Goal: Task Accomplishment & Management: Use online tool/utility

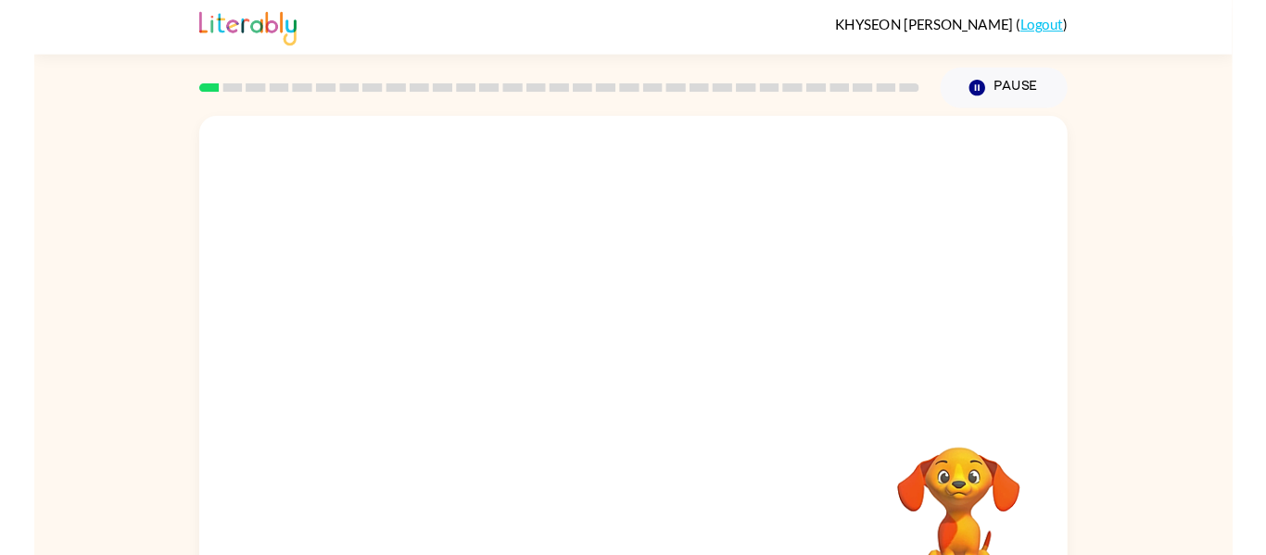
scroll to position [65, 0]
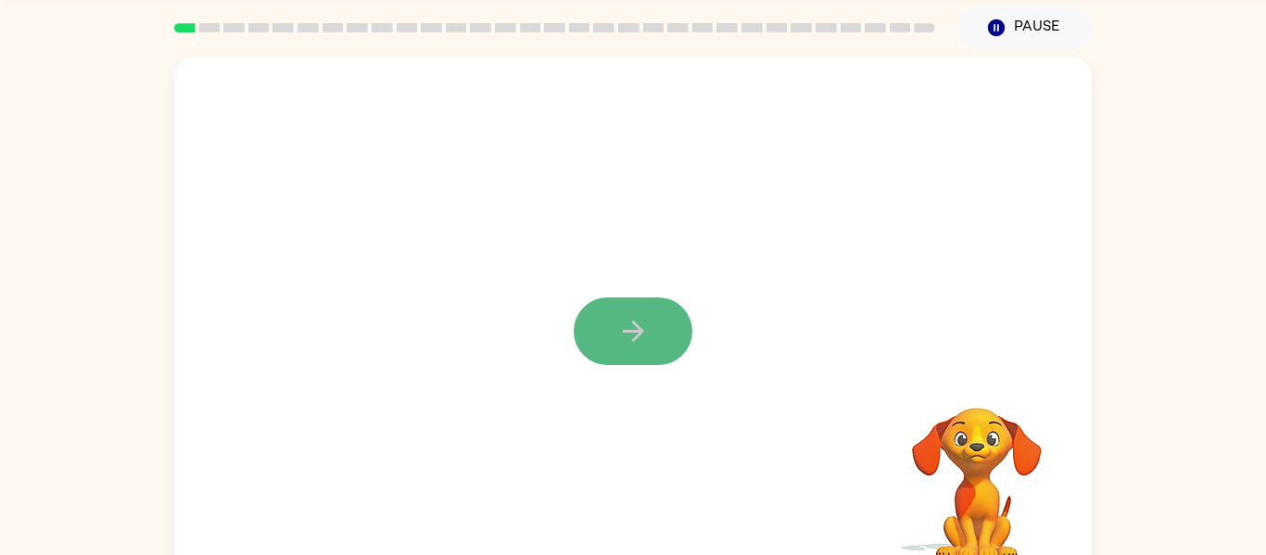
click at [654, 309] on button "button" at bounding box center [632, 331] width 119 height 68
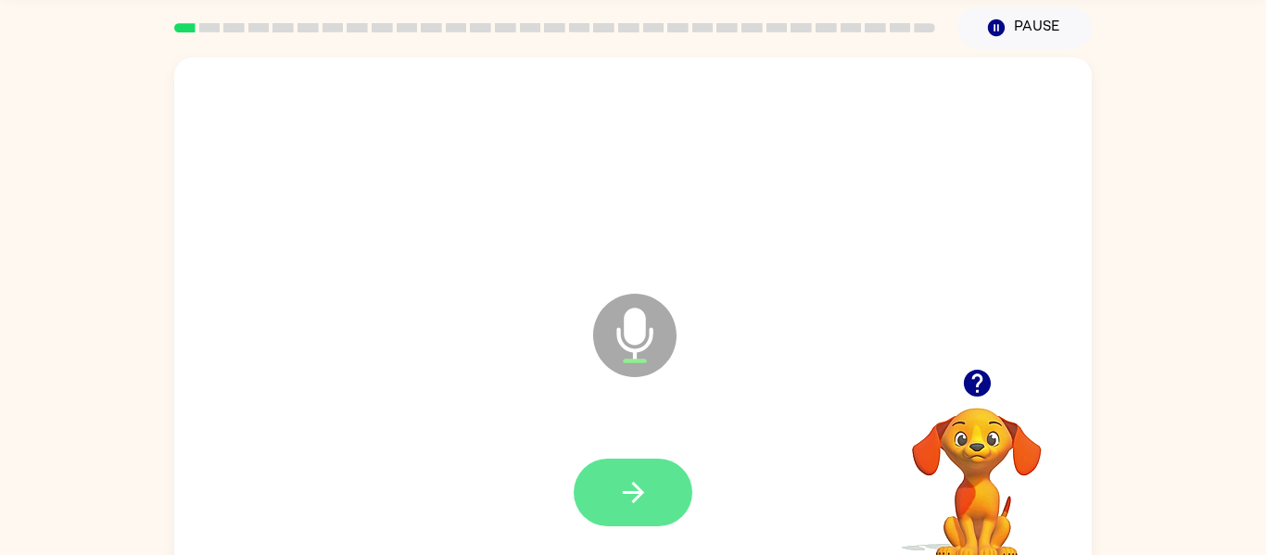
click at [636, 485] on icon "button" at bounding box center [632, 492] width 21 height 21
click at [639, 506] on icon "button" at bounding box center [633, 492] width 32 height 32
click at [640, 490] on icon "button" at bounding box center [632, 492] width 21 height 21
click at [636, 510] on button "button" at bounding box center [632, 493] width 119 height 68
click at [630, 516] on button "button" at bounding box center [632, 493] width 119 height 68
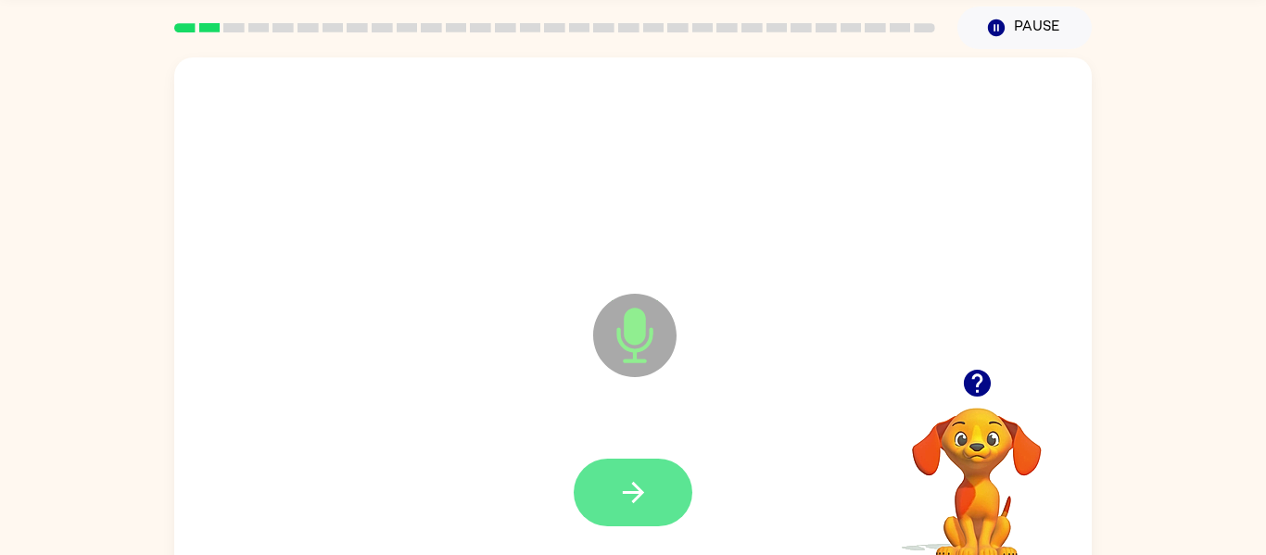
click at [639, 490] on icon "button" at bounding box center [632, 492] width 21 height 21
click at [622, 496] on icon "button" at bounding box center [633, 492] width 32 height 32
click at [652, 495] on button "button" at bounding box center [632, 493] width 119 height 68
click at [639, 474] on button "button" at bounding box center [632, 493] width 119 height 68
click at [612, 492] on button "button" at bounding box center [632, 493] width 119 height 68
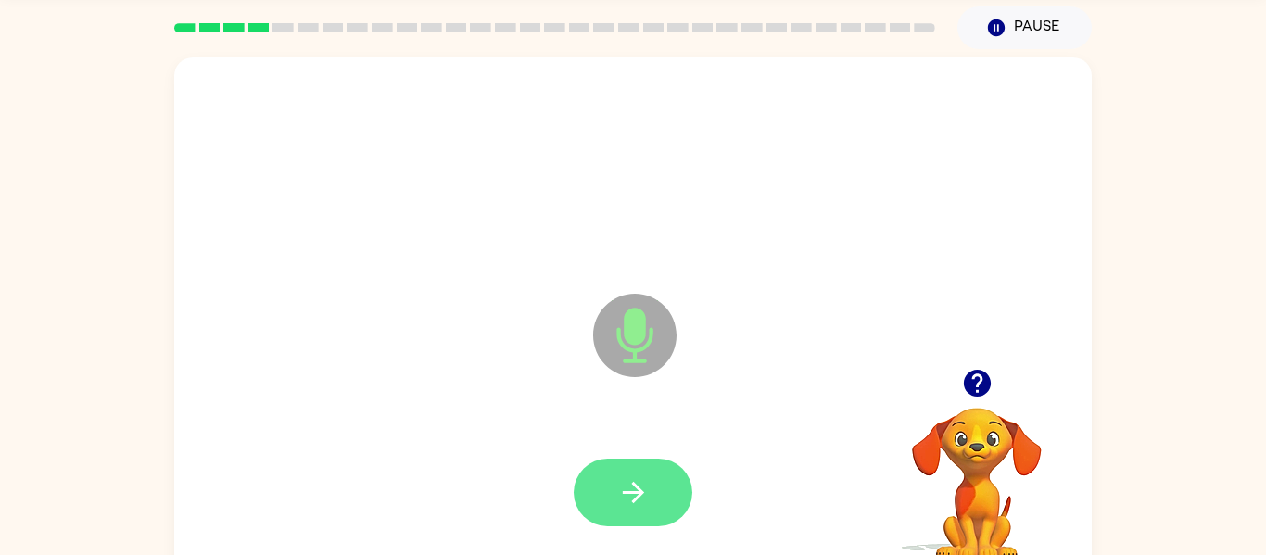
click at [615, 482] on button "button" at bounding box center [632, 493] width 119 height 68
click at [664, 494] on button "button" at bounding box center [632, 493] width 119 height 68
click at [660, 496] on button "button" at bounding box center [632, 493] width 119 height 68
click at [649, 493] on icon "button" at bounding box center [633, 492] width 32 height 32
click at [623, 510] on button "button" at bounding box center [632, 493] width 119 height 68
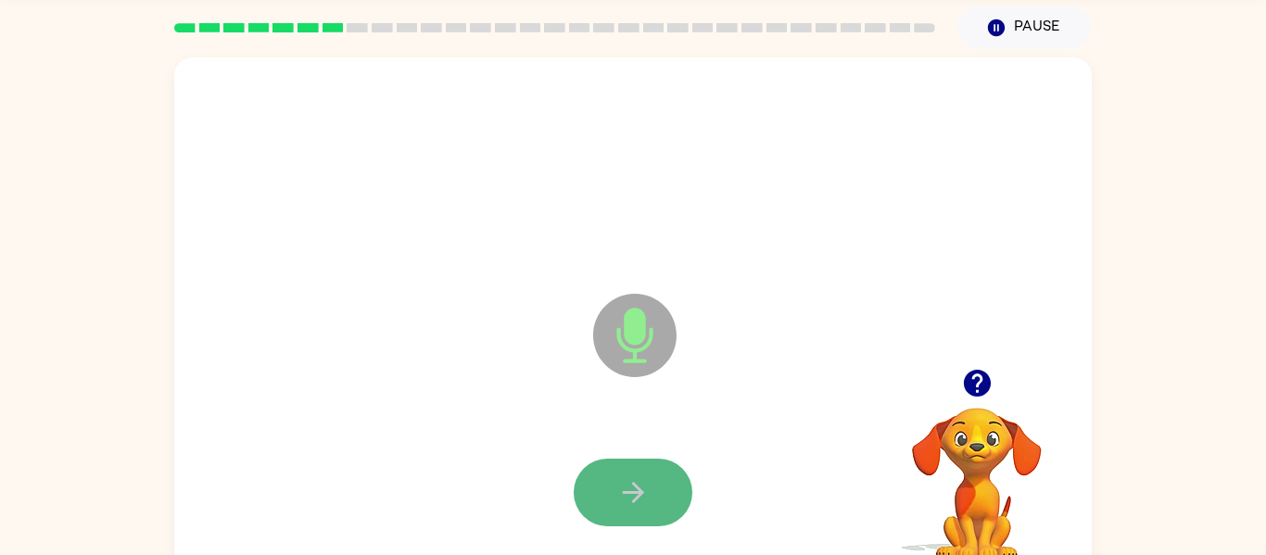
click at [662, 509] on button "button" at bounding box center [632, 493] width 119 height 68
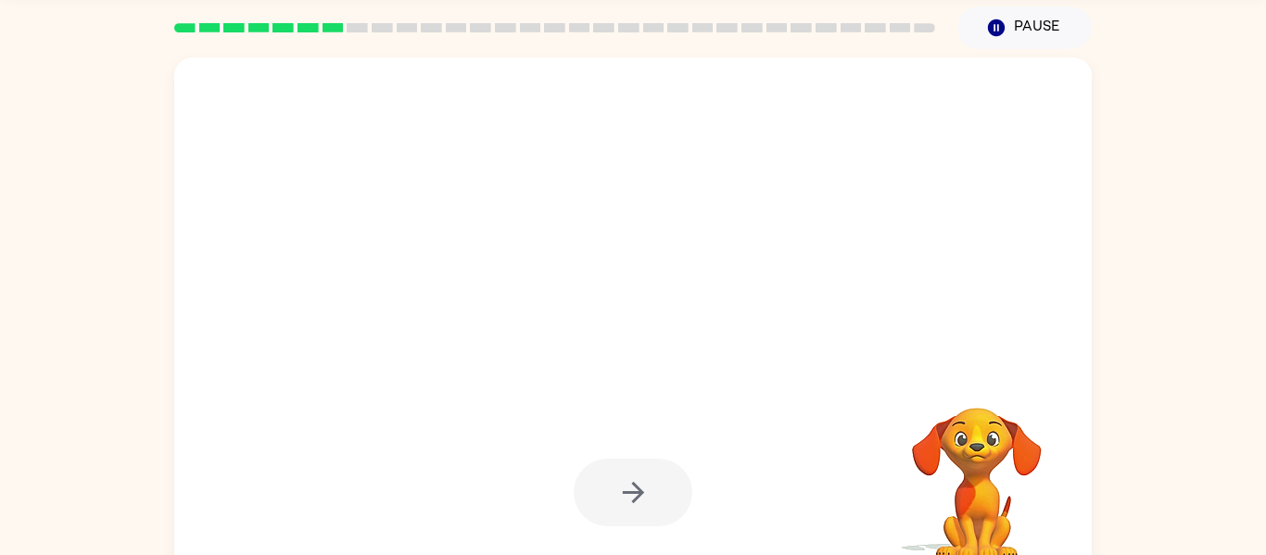
click at [664, 446] on div at bounding box center [633, 493] width 880 height 152
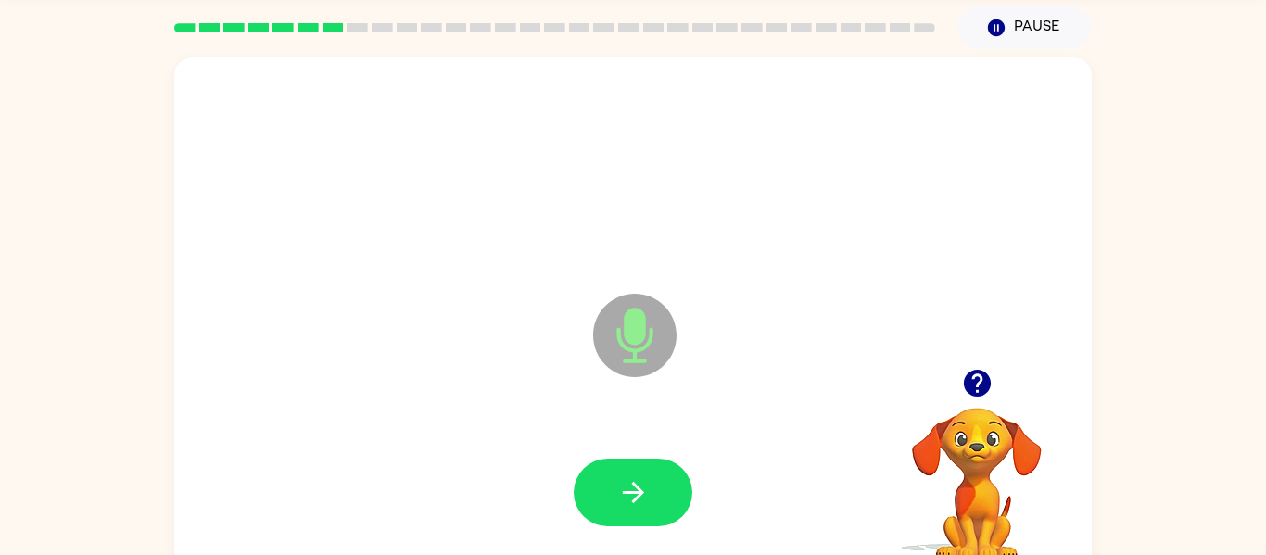
click at [664, 446] on div at bounding box center [633, 493] width 880 height 152
click at [636, 509] on button "button" at bounding box center [632, 493] width 119 height 68
click at [649, 489] on button "button" at bounding box center [632, 493] width 119 height 68
click at [623, 503] on icon "button" at bounding box center [633, 492] width 32 height 32
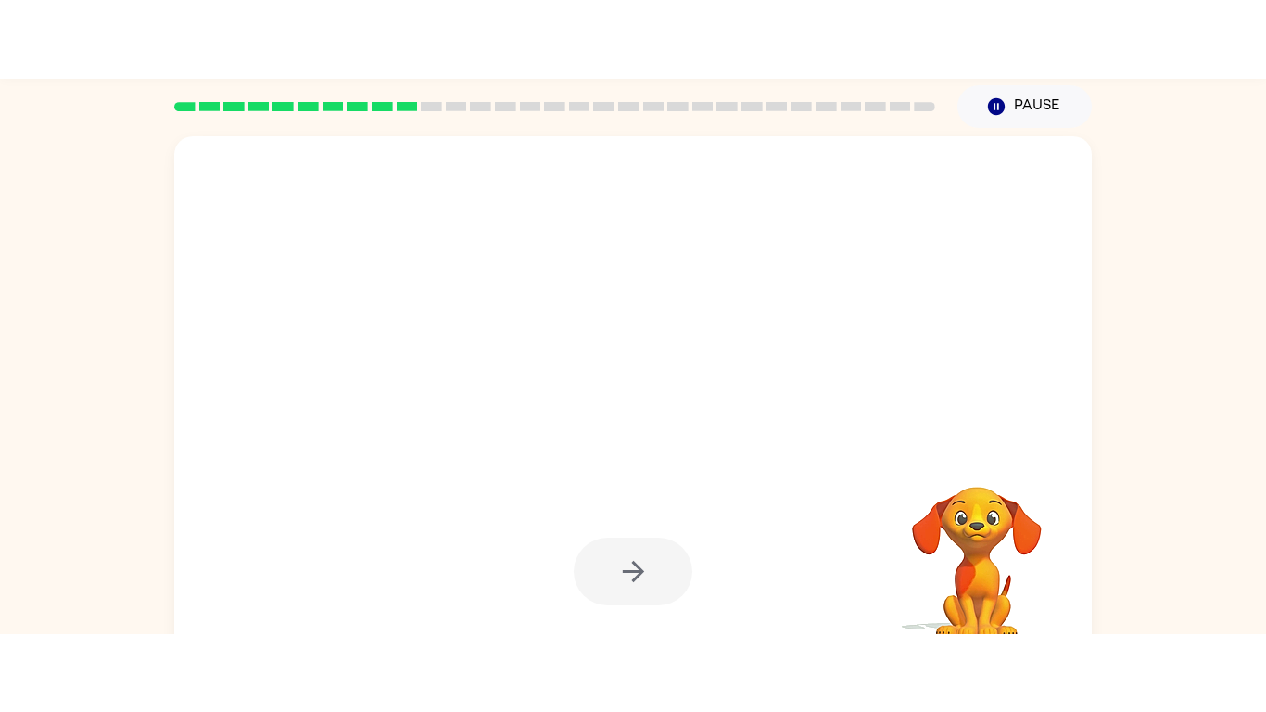
scroll to position [0, 0]
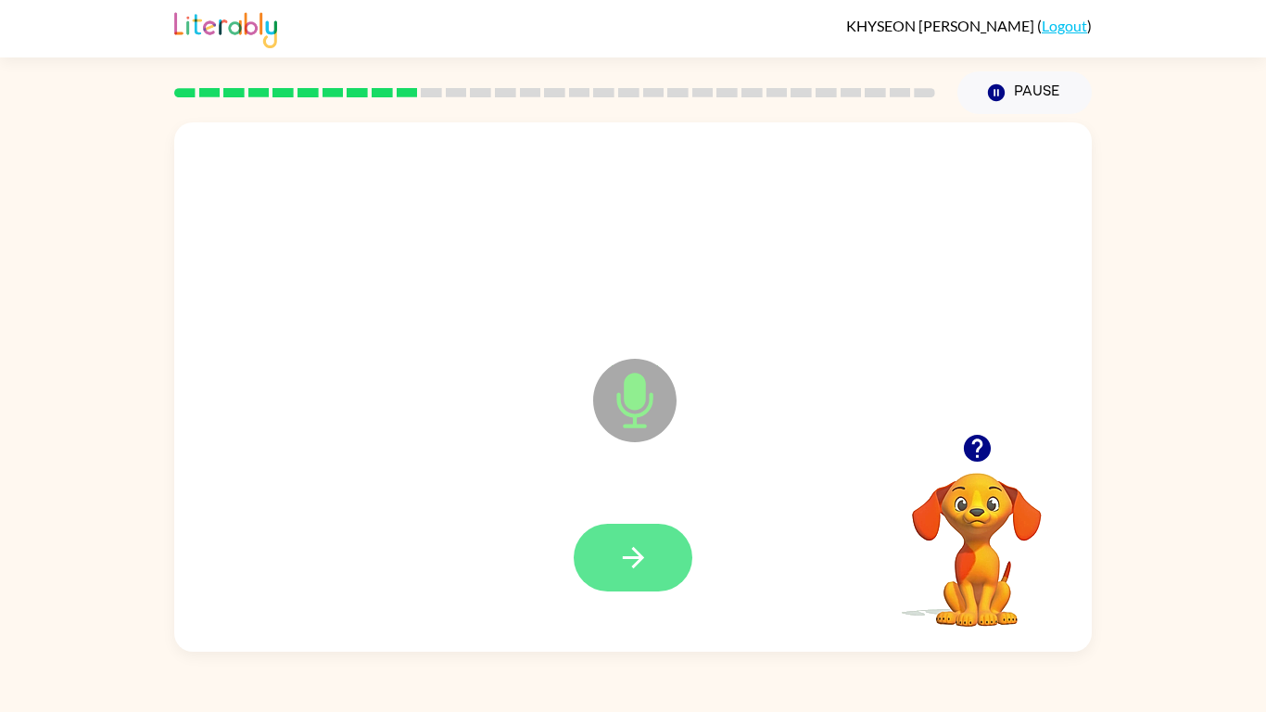
click at [625, 579] on button "button" at bounding box center [632, 557] width 119 height 68
click at [649, 560] on button "button" at bounding box center [632, 557] width 119 height 68
click at [611, 586] on button "button" at bounding box center [632, 557] width 119 height 68
click at [666, 549] on button "button" at bounding box center [632, 557] width 119 height 68
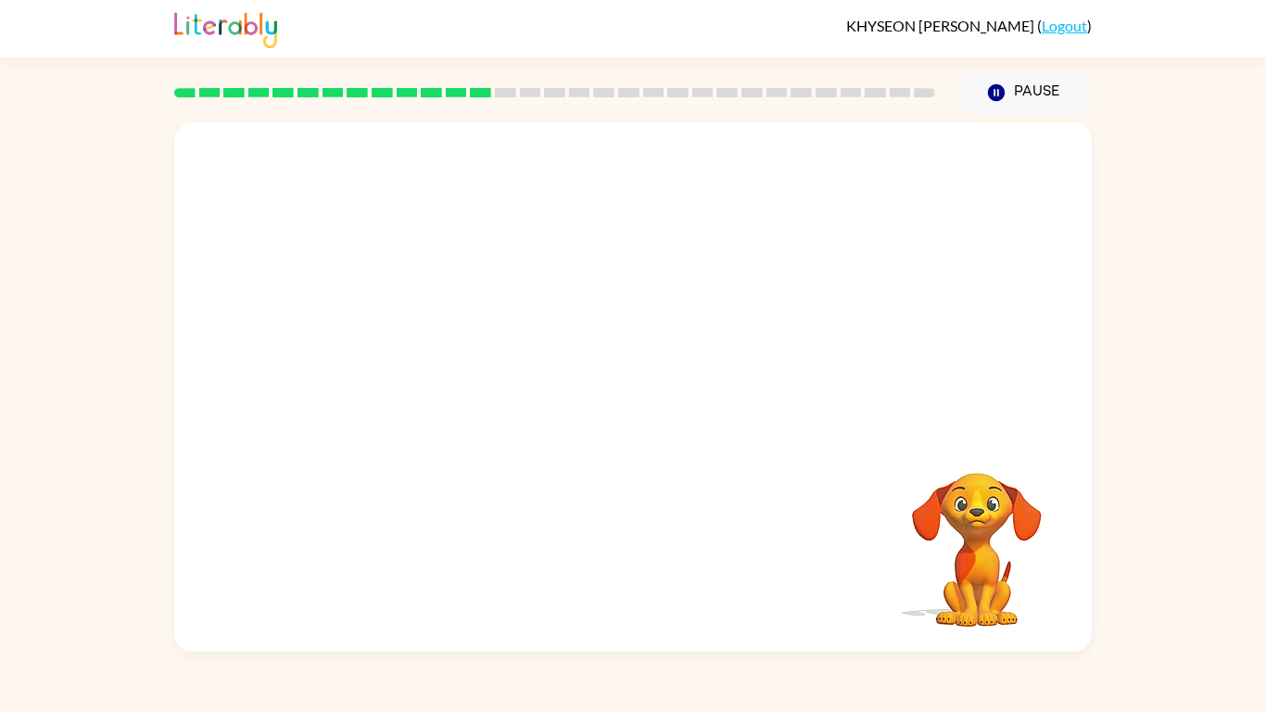
click at [692, 549] on div "Your browser must support playing .mp4 files to use Literably. Please try using…" at bounding box center [632, 386] width 917 height 529
click at [692, 549] on div at bounding box center [633, 558] width 880 height 152
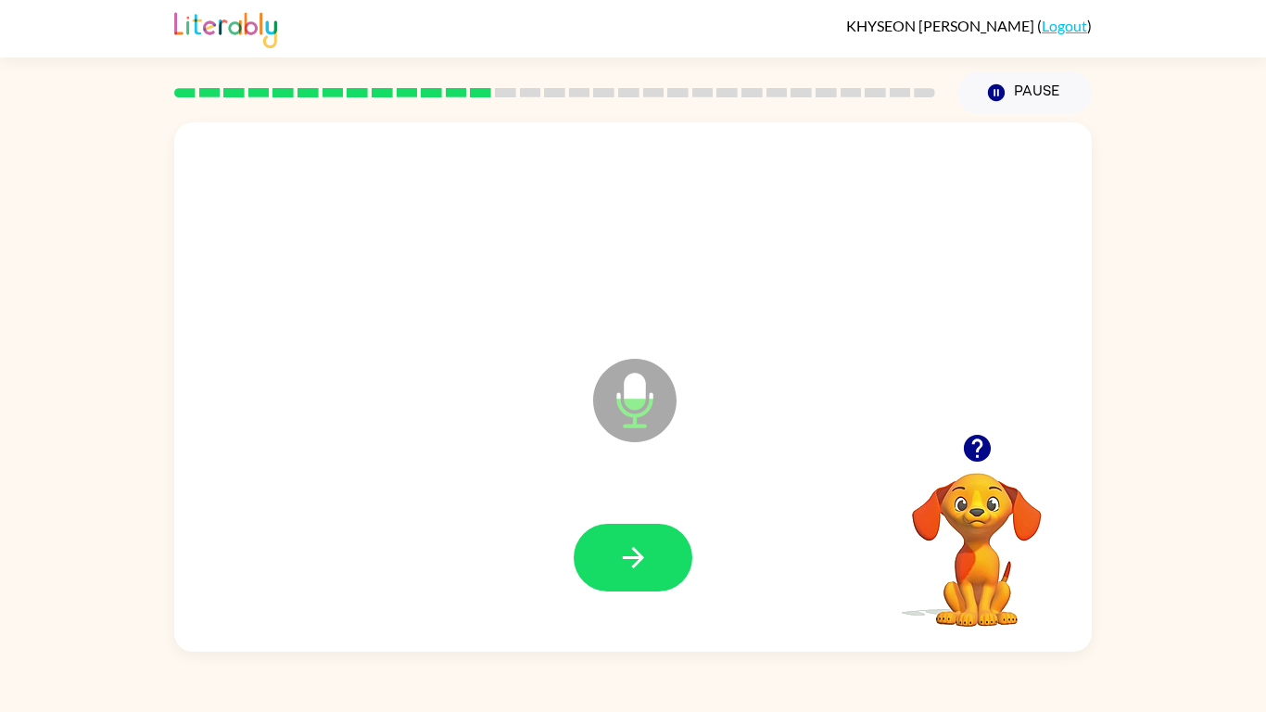
click at [585, 473] on div "Microphone The Microphone is here when it is your turn to talk" at bounding box center [632, 386] width 917 height 529
click at [651, 545] on button "button" at bounding box center [632, 557] width 119 height 68
click at [651, 544] on button "button" at bounding box center [632, 557] width 119 height 68
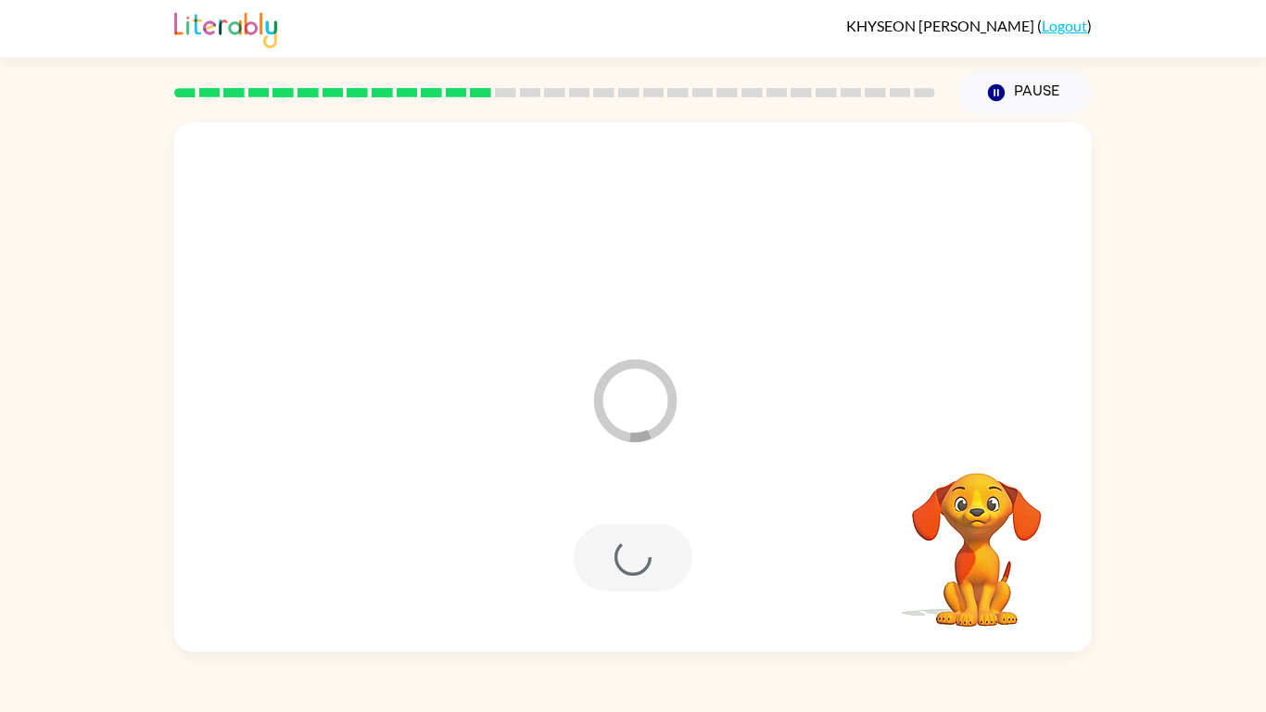
click at [645, 551] on div at bounding box center [632, 557] width 119 height 68
click at [643, 549] on div at bounding box center [633, 558] width 880 height 152
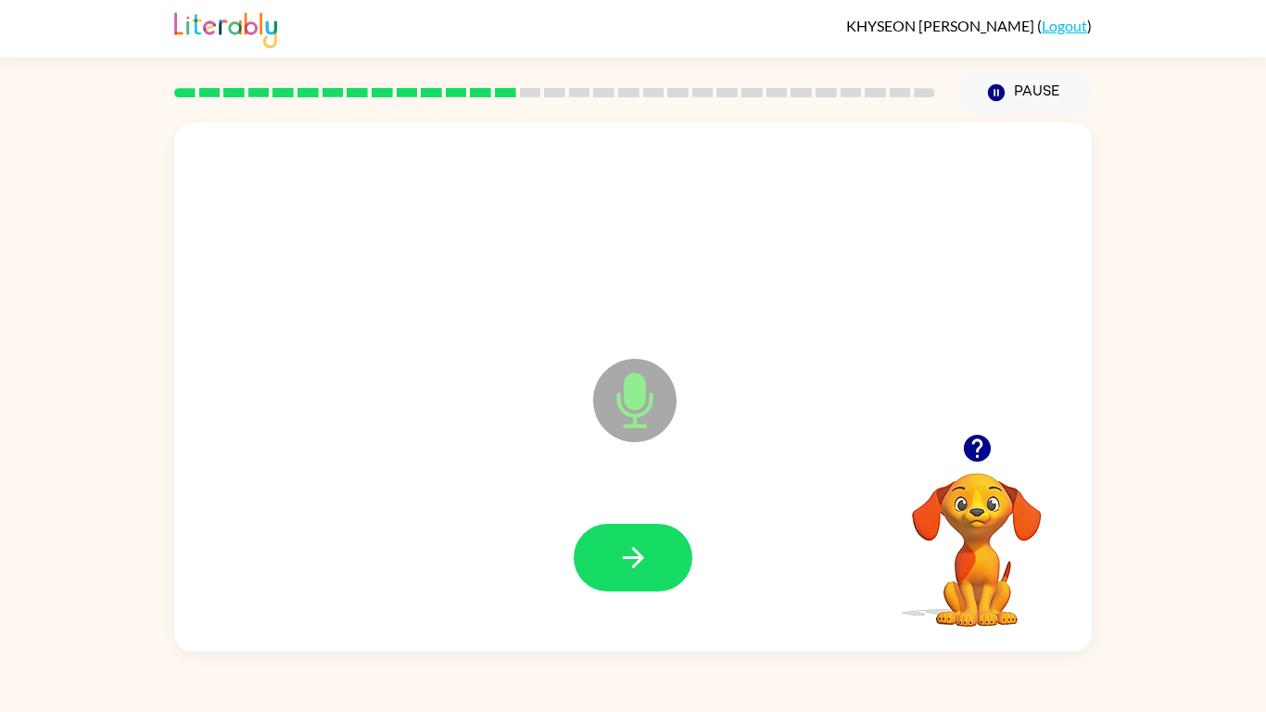
click at [997, 443] on button "button" at bounding box center [976, 447] width 47 height 47
click at [598, 542] on button "button" at bounding box center [632, 557] width 119 height 68
click at [631, 566] on icon "button" at bounding box center [632, 557] width 21 height 21
click at [656, 557] on button "button" at bounding box center [632, 557] width 119 height 68
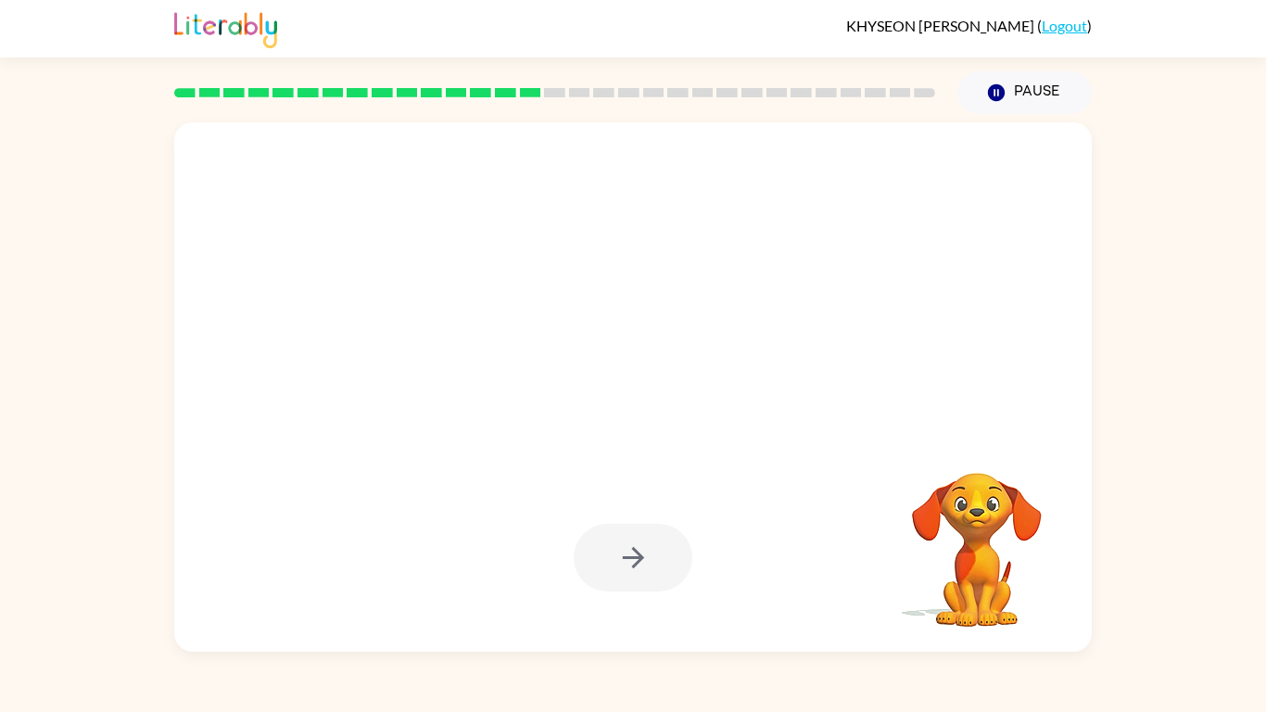
click at [658, 548] on div at bounding box center [632, 557] width 119 height 68
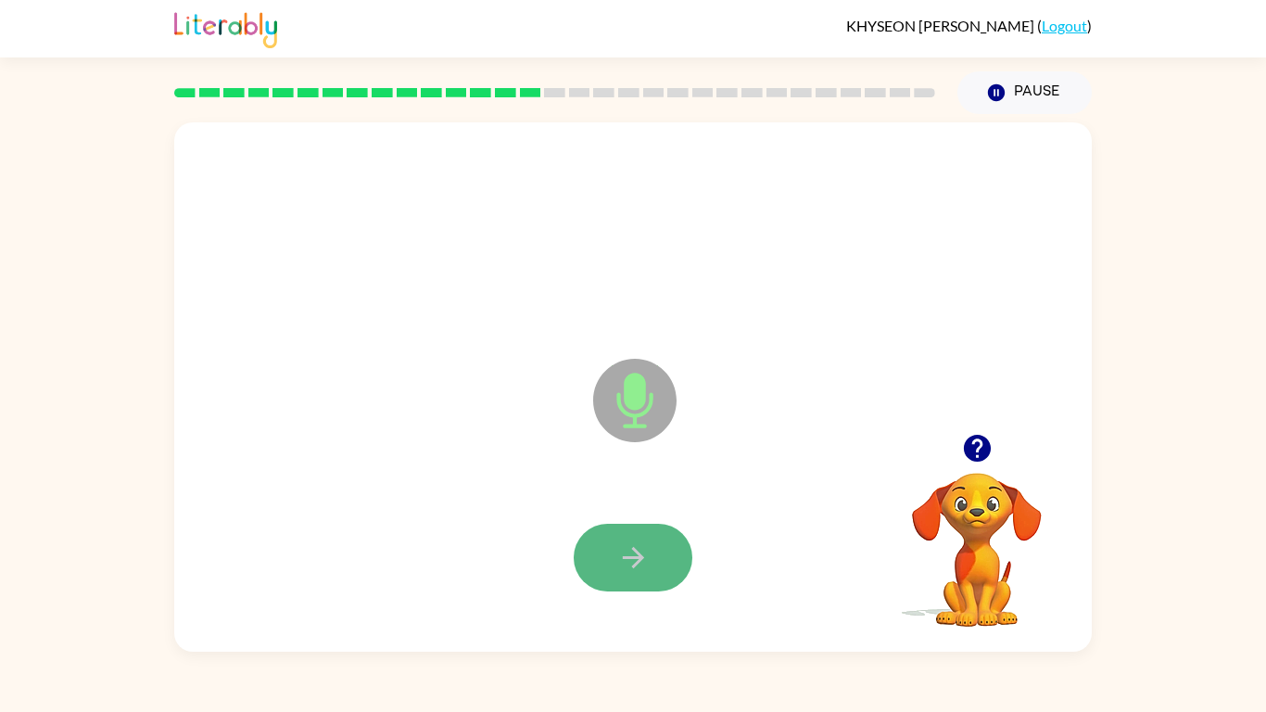
click at [663, 548] on button "button" at bounding box center [632, 557] width 119 height 68
click at [662, 540] on button "button" at bounding box center [632, 557] width 119 height 68
click at [651, 533] on button "button" at bounding box center [632, 557] width 119 height 68
click at [654, 537] on button "button" at bounding box center [632, 557] width 119 height 68
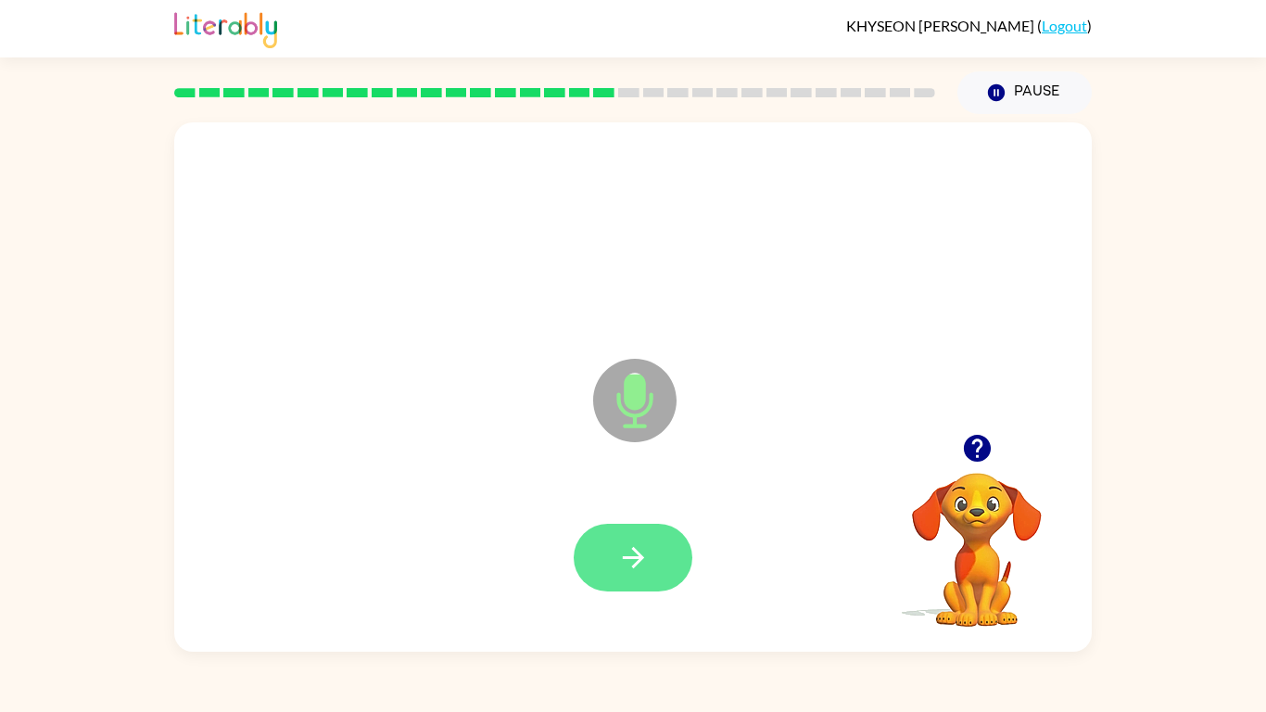
click at [650, 578] on button "button" at bounding box center [632, 557] width 119 height 68
click at [663, 559] on button "button" at bounding box center [632, 557] width 119 height 68
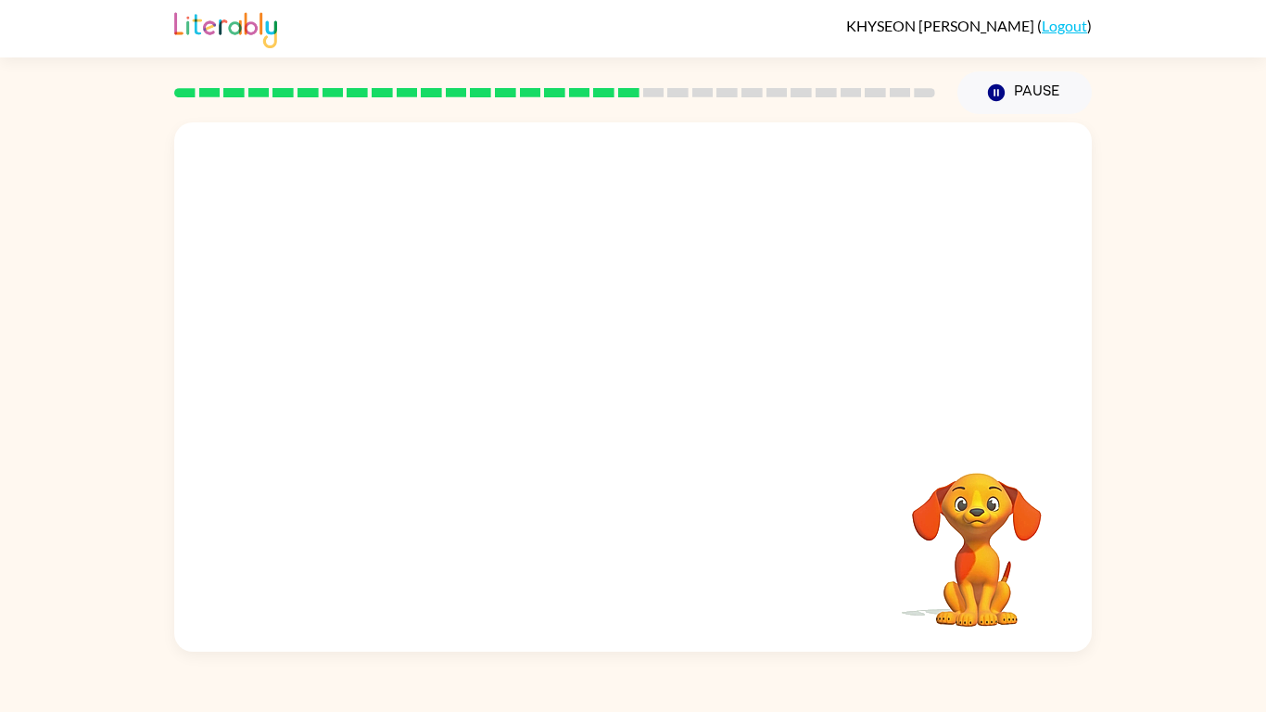
click at [546, 412] on div at bounding box center [632, 277] width 917 height 311
click at [725, 449] on div at bounding box center [632, 386] width 917 height 529
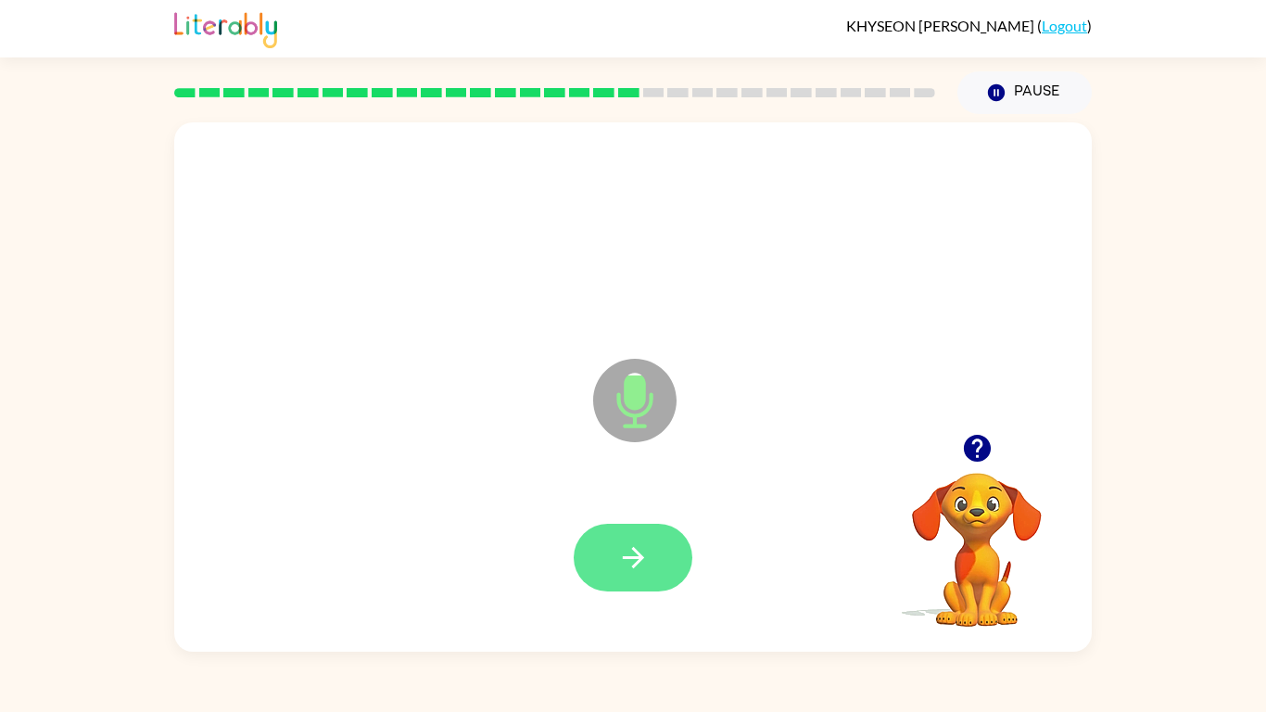
click at [665, 537] on button "button" at bounding box center [632, 557] width 119 height 68
click at [656, 531] on button "button" at bounding box center [632, 557] width 119 height 68
click at [646, 575] on button "button" at bounding box center [632, 557] width 119 height 68
click at [686, 537] on button "button" at bounding box center [632, 557] width 119 height 68
click at [676, 560] on button "button" at bounding box center [632, 557] width 119 height 68
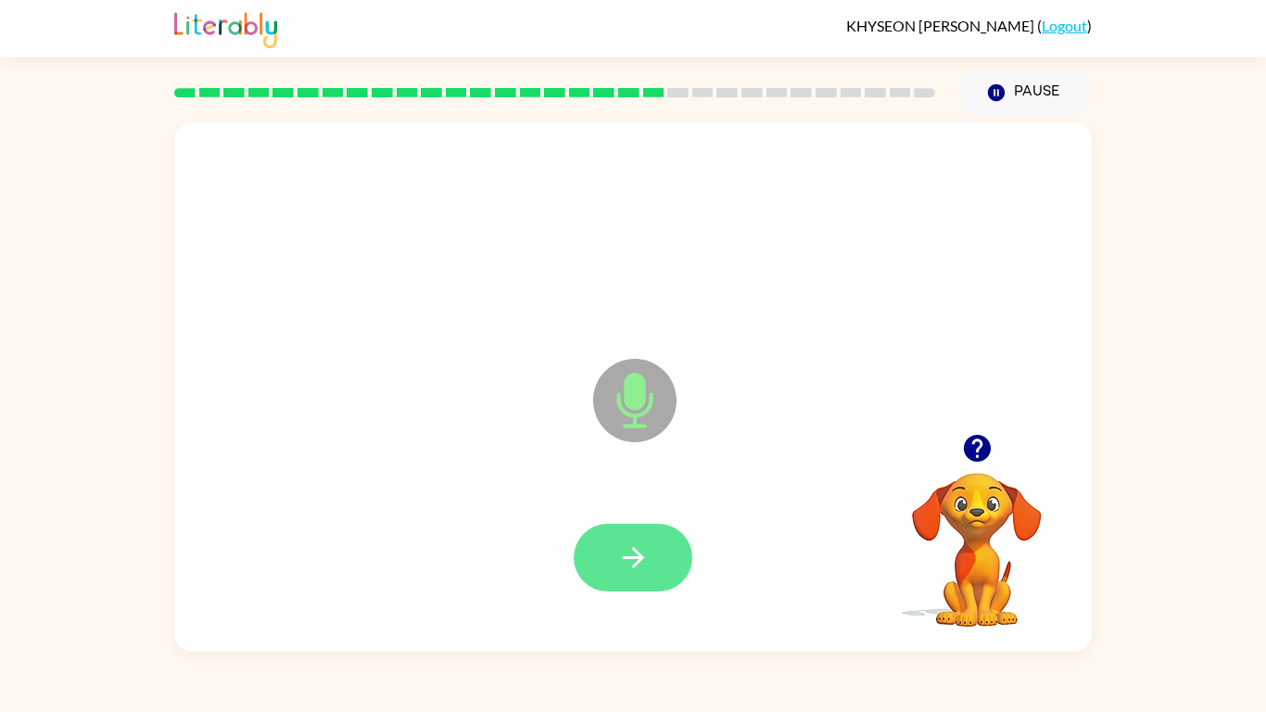
click at [607, 573] on button "button" at bounding box center [632, 557] width 119 height 68
click at [591, 586] on button "button" at bounding box center [632, 557] width 119 height 68
click at [632, 566] on icon "button" at bounding box center [632, 557] width 21 height 21
click at [644, 547] on icon "button" at bounding box center [633, 557] width 32 height 32
click at [647, 578] on button "button" at bounding box center [632, 557] width 119 height 68
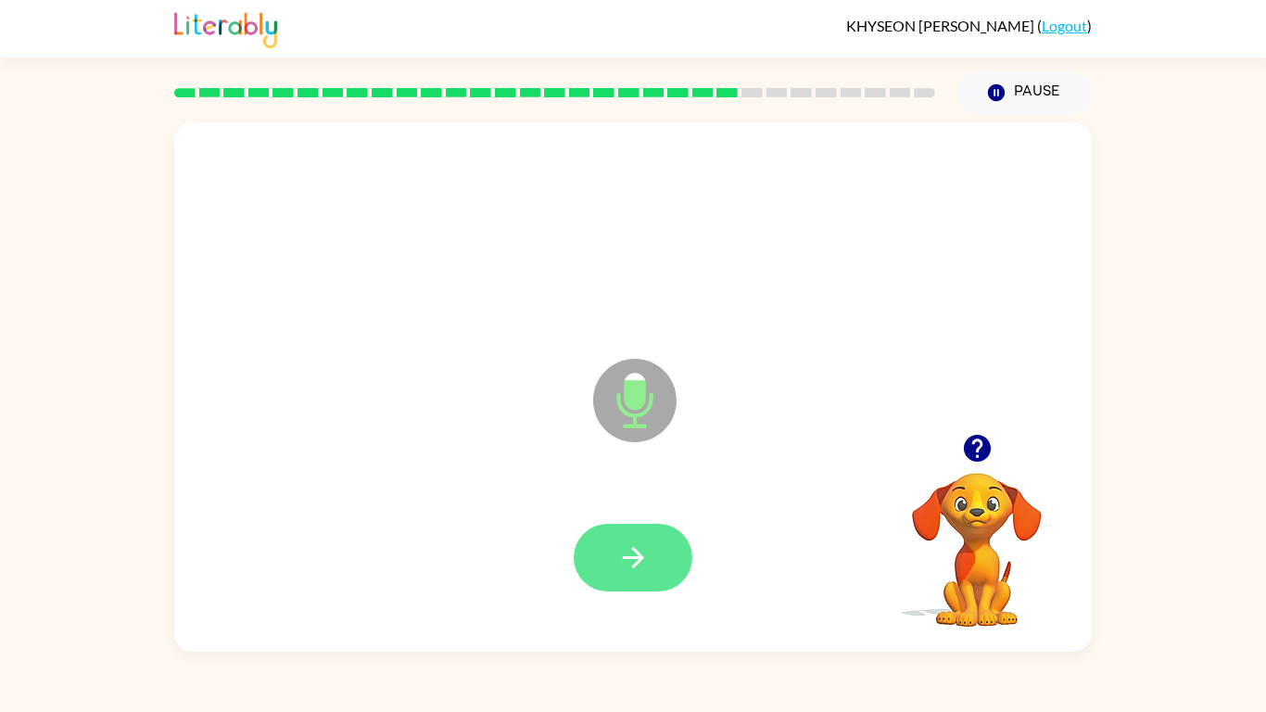
click at [656, 567] on button "button" at bounding box center [632, 557] width 119 height 68
click at [598, 586] on div "Microphone The Microphone is here when it is your turn to talk" at bounding box center [632, 386] width 917 height 529
click at [656, 586] on div "Microphone The Microphone is here when it is your turn to talk" at bounding box center [632, 386] width 917 height 529
click at [648, 586] on div "Microphone The Microphone is here when it is your turn to talk" at bounding box center [632, 386] width 917 height 529
click at [650, 568] on button "button" at bounding box center [632, 557] width 119 height 68
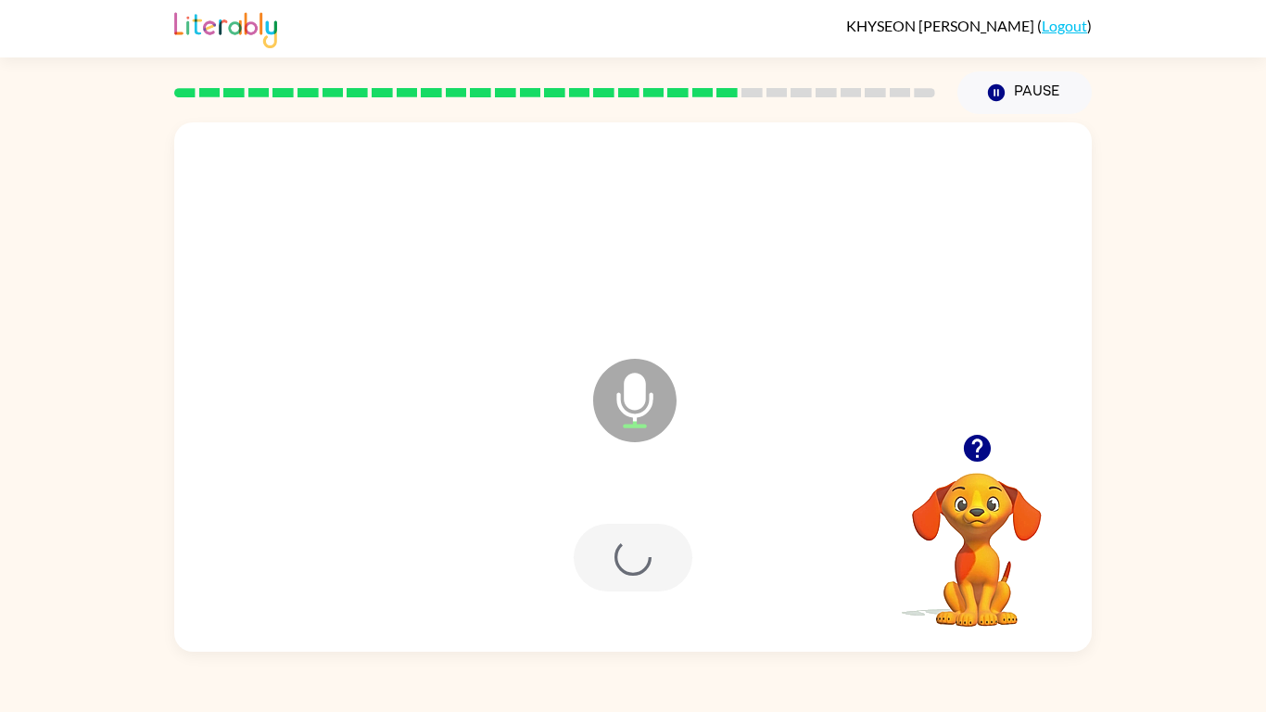
click at [656, 572] on div at bounding box center [632, 557] width 119 height 68
click at [632, 566] on icon "button" at bounding box center [632, 557] width 21 height 21
click at [622, 560] on icon "button" at bounding box center [633, 557] width 32 height 32
click at [649, 552] on button "button" at bounding box center [632, 557] width 119 height 68
click at [650, 574] on button "button" at bounding box center [632, 557] width 119 height 68
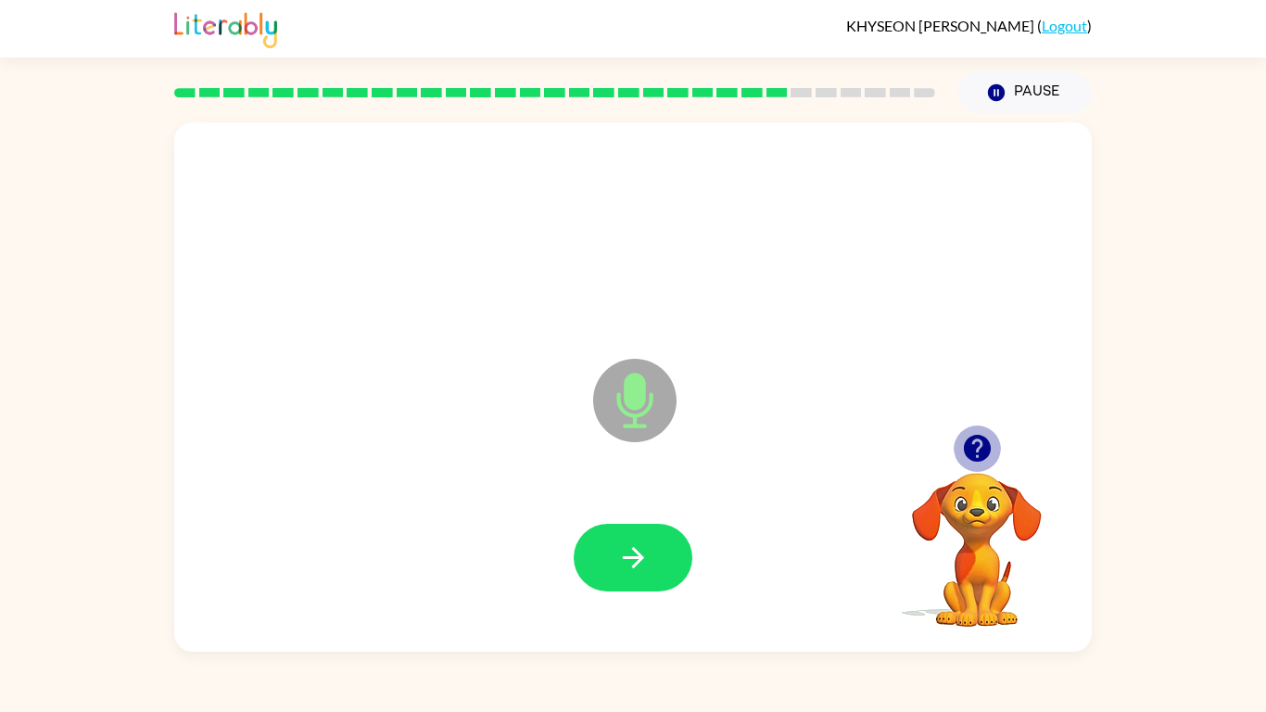
click at [963, 452] on icon "button" at bounding box center [977, 448] width 32 height 32
click at [644, 539] on button "button" at bounding box center [632, 557] width 119 height 68
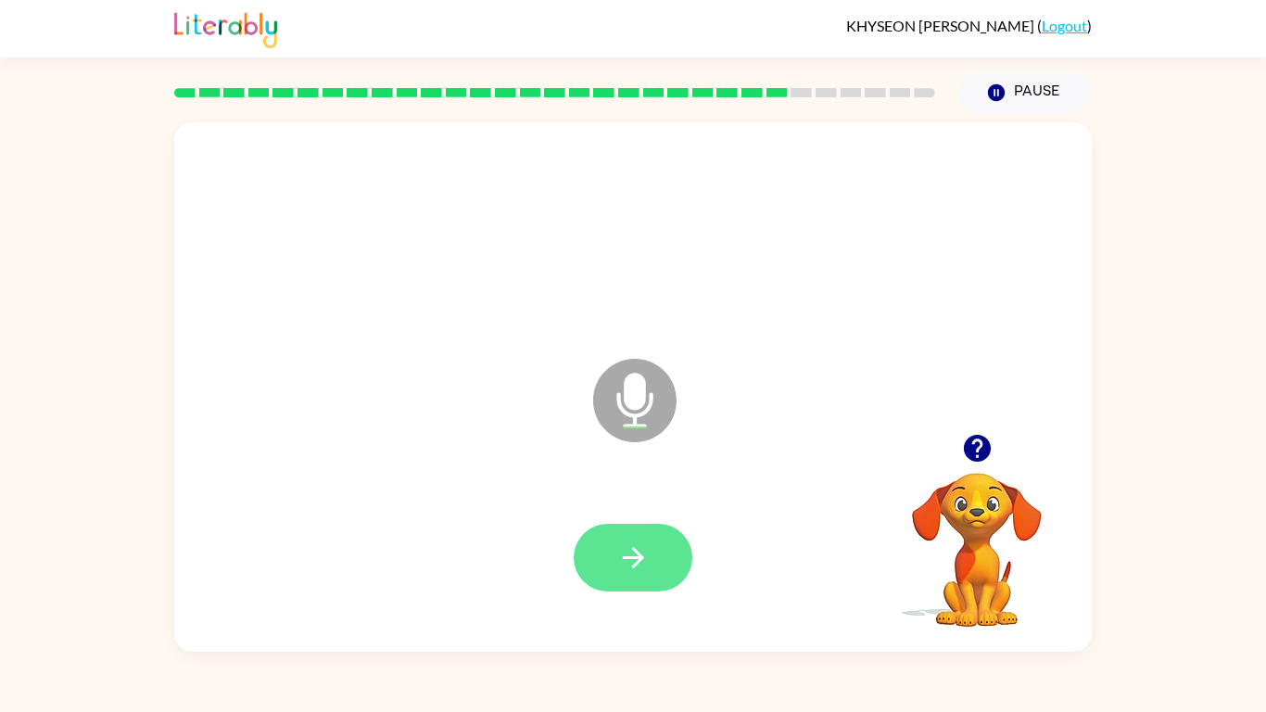
click at [645, 566] on icon "button" at bounding box center [633, 557] width 32 height 32
click at [649, 530] on button "button" at bounding box center [632, 557] width 119 height 68
click at [636, 561] on icon "button" at bounding box center [633, 557] width 32 height 32
click at [657, 575] on button "button" at bounding box center [632, 557] width 119 height 68
click at [633, 560] on icon "button" at bounding box center [633, 557] width 32 height 32
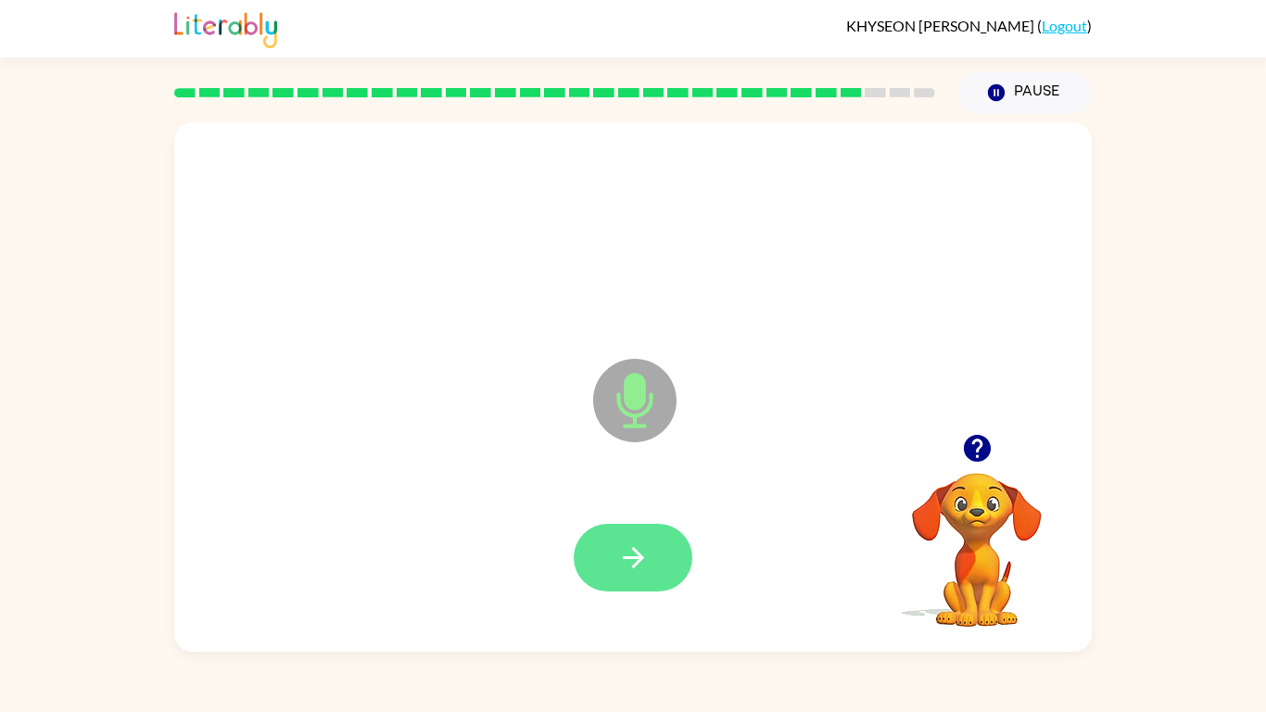
click at [647, 558] on icon "button" at bounding box center [633, 557] width 32 height 32
click at [625, 550] on icon "button" at bounding box center [633, 557] width 32 height 32
click at [631, 572] on icon "button" at bounding box center [633, 557] width 32 height 32
click at [654, 560] on button "button" at bounding box center [632, 557] width 119 height 68
click at [611, 573] on button "button" at bounding box center [632, 557] width 119 height 68
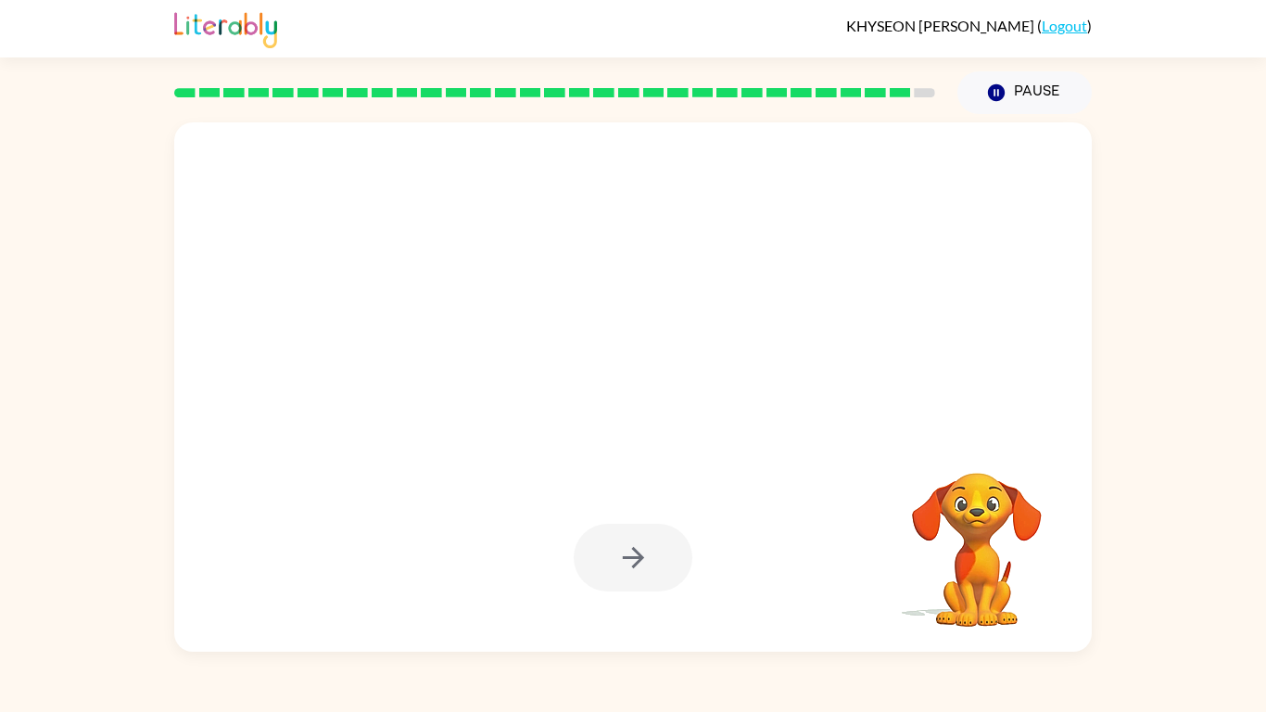
click at [640, 562] on div at bounding box center [632, 557] width 119 height 68
click at [674, 548] on div at bounding box center [632, 557] width 119 height 68
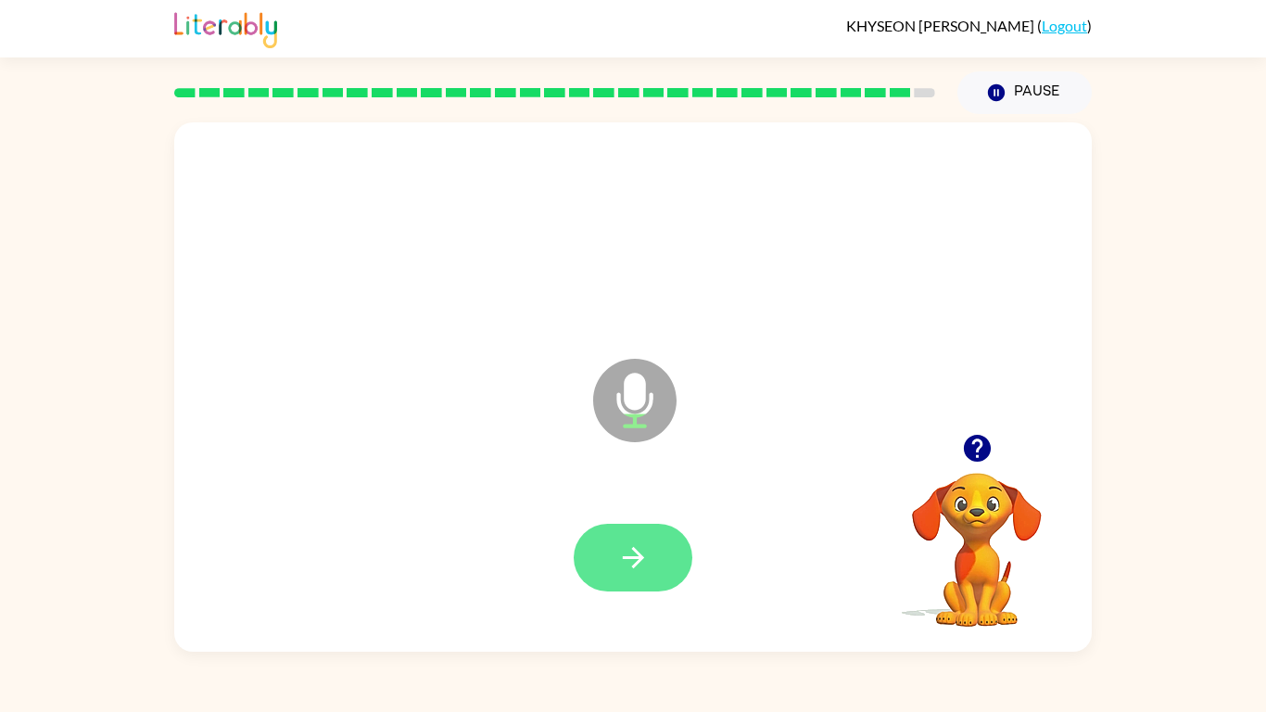
click at [650, 549] on button "button" at bounding box center [632, 557] width 119 height 68
